Goal: Find specific page/section

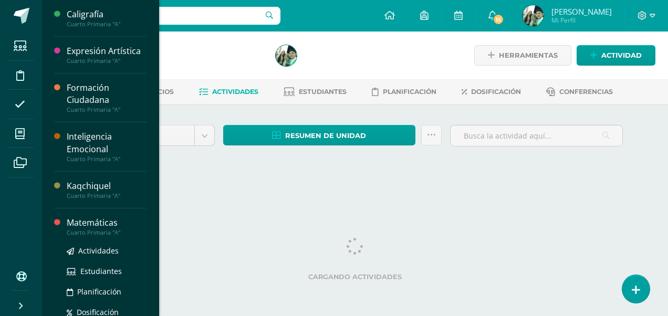
click at [98, 225] on div "Matemáticas" at bounding box center [107, 223] width 80 height 12
click at [98, 224] on div "Matemáticas" at bounding box center [107, 223] width 80 height 12
